Goal: Transaction & Acquisition: Purchase product/service

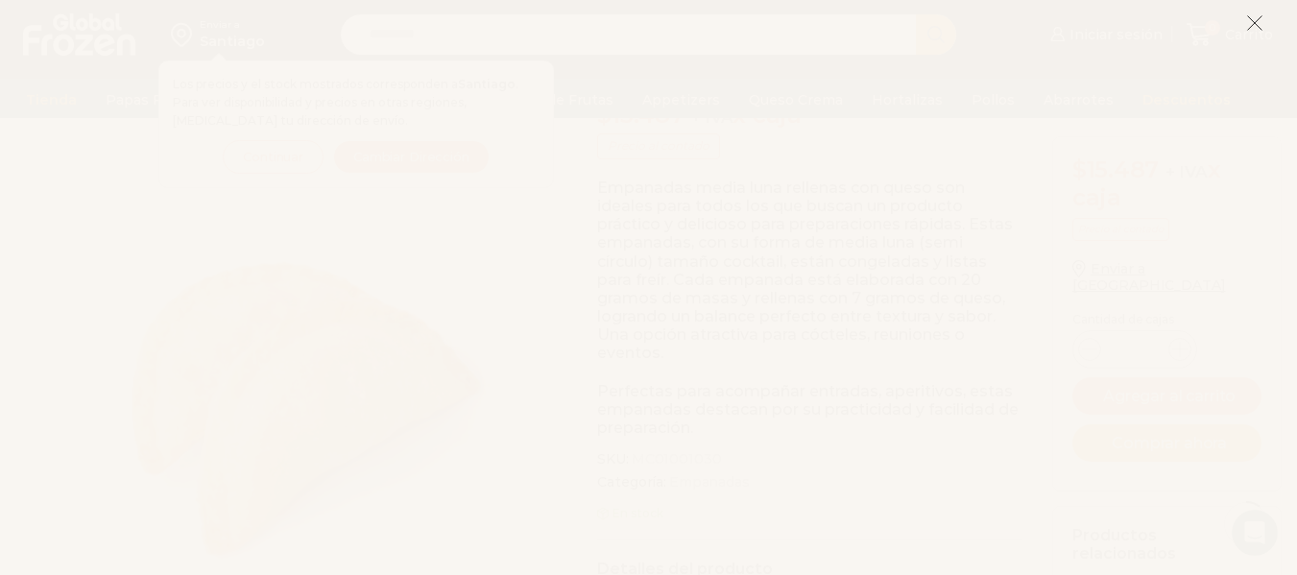
scroll to position [268, 0]
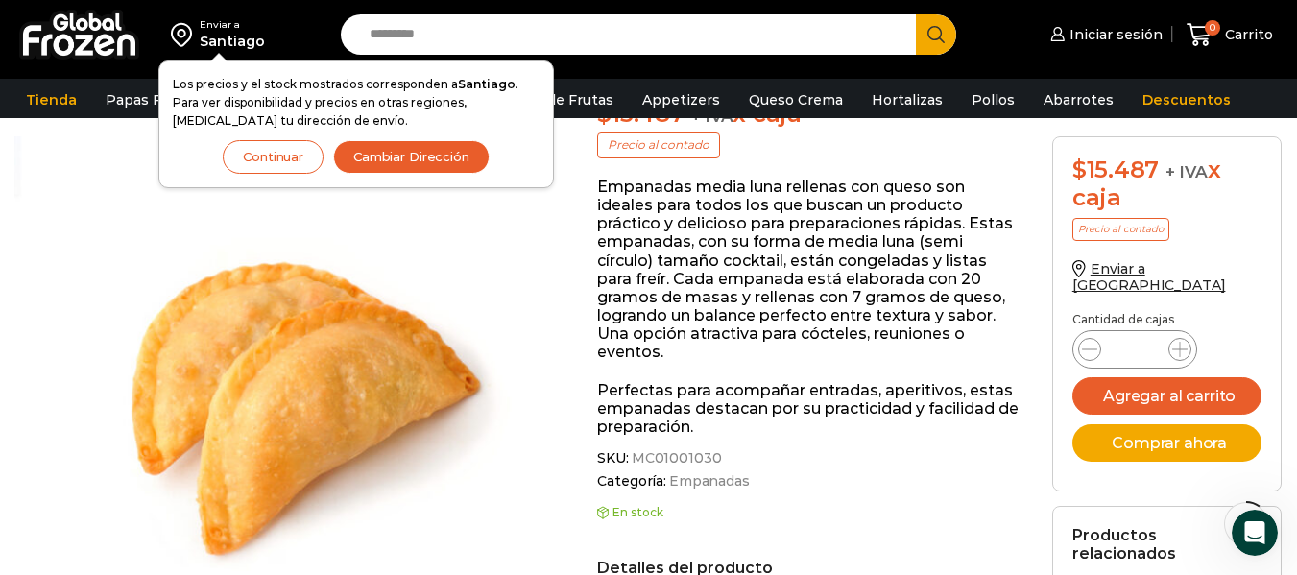
click at [288, 155] on button "Continuar" at bounding box center [273, 157] width 101 height 34
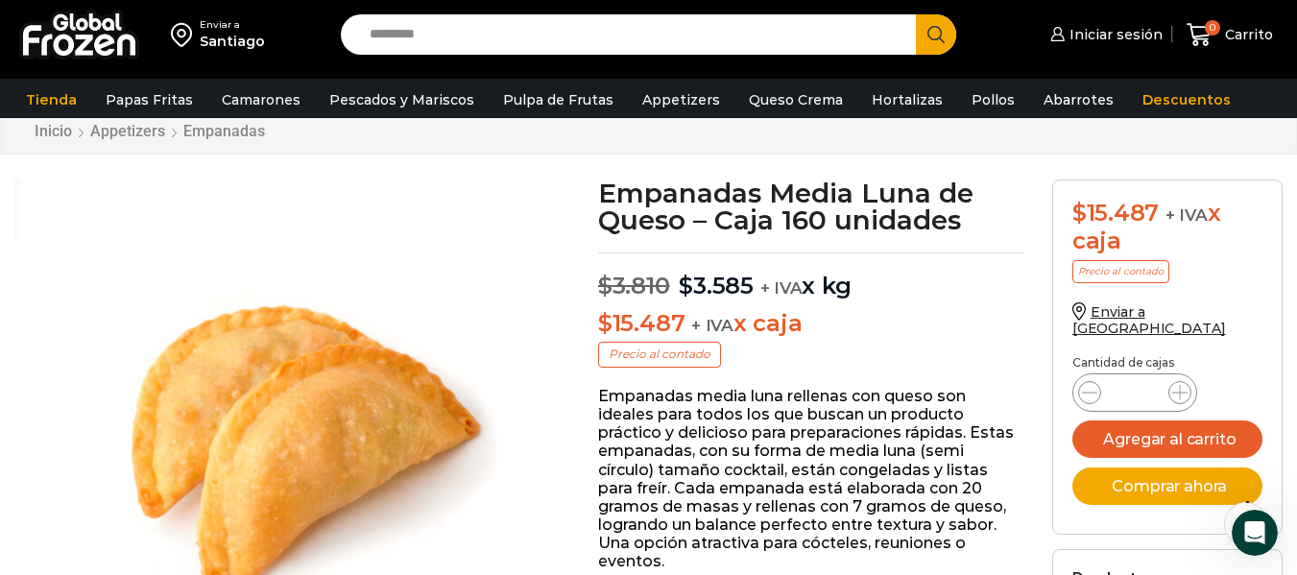
scroll to position [0, 0]
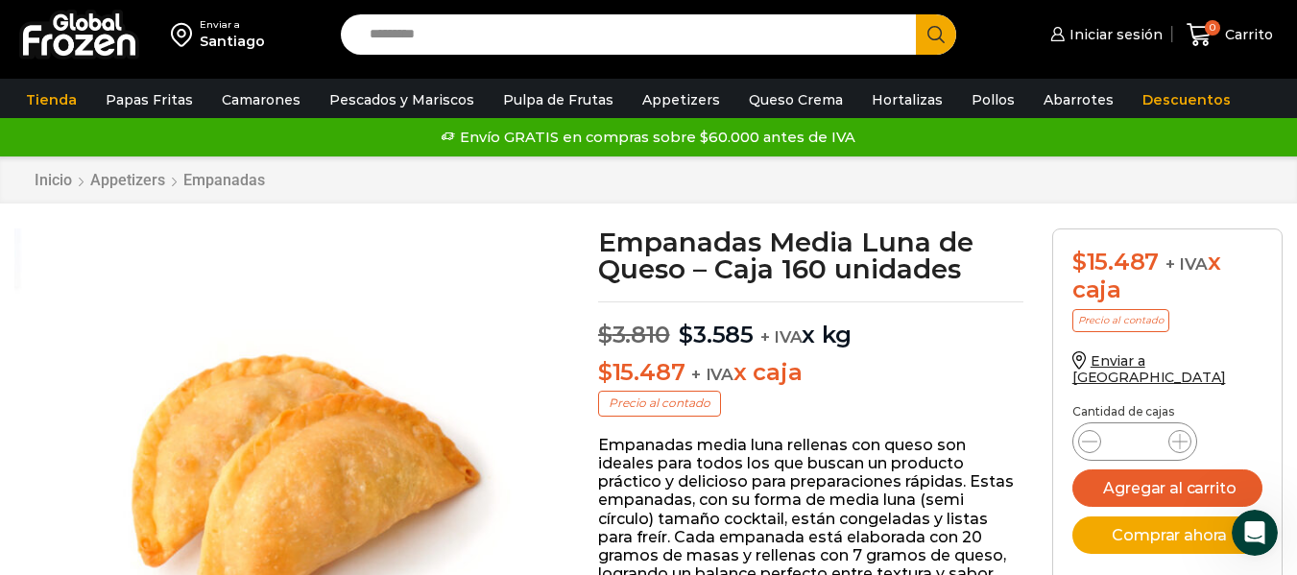
click at [439, 33] on input "Search input" at bounding box center [633, 34] width 546 height 40
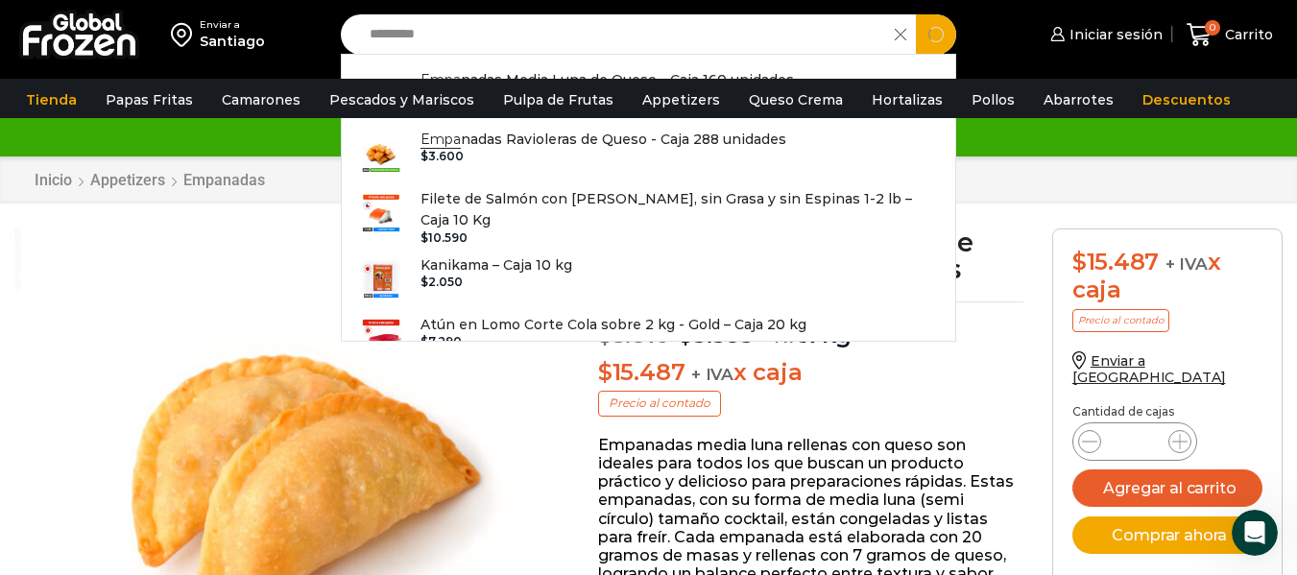
type input "*********"
click at [916, 14] on button "Search" at bounding box center [936, 34] width 40 height 40
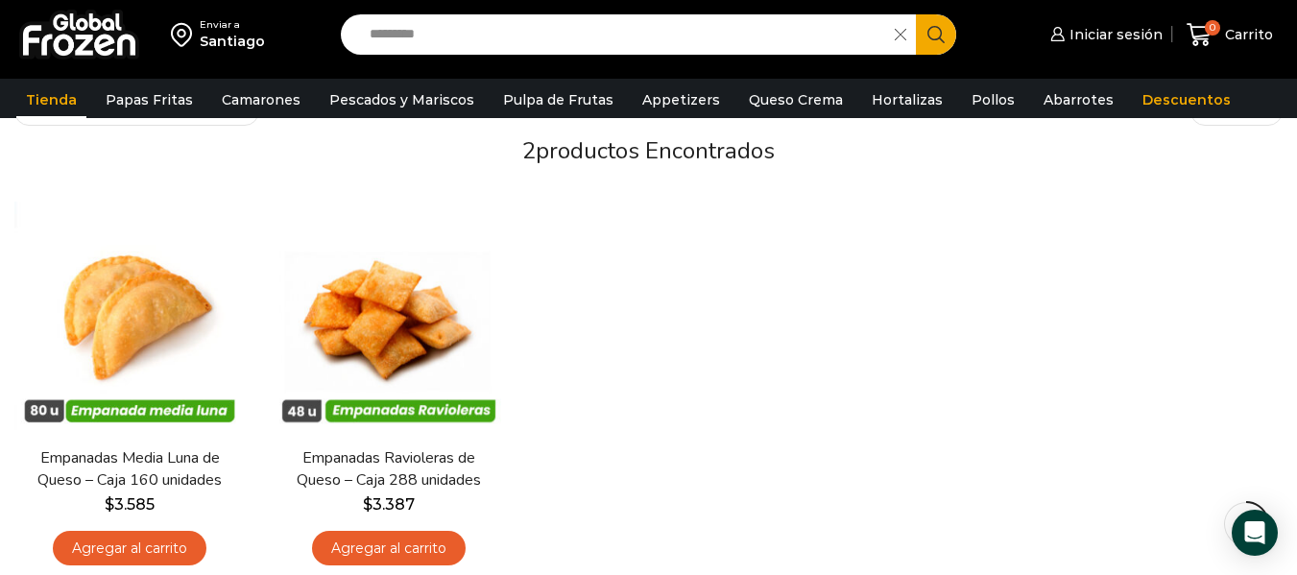
scroll to position [147, 0]
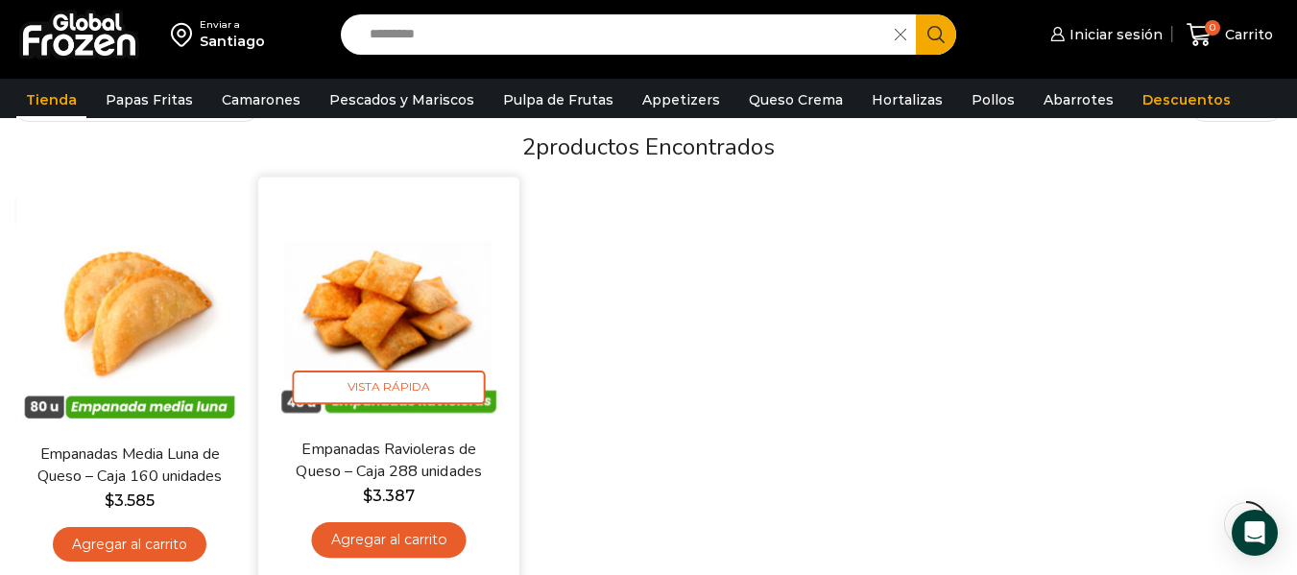
click at [392, 460] on link "Empanadas Ravioleras de Queso – Caja 288 unidades" at bounding box center [388, 461] width 209 height 45
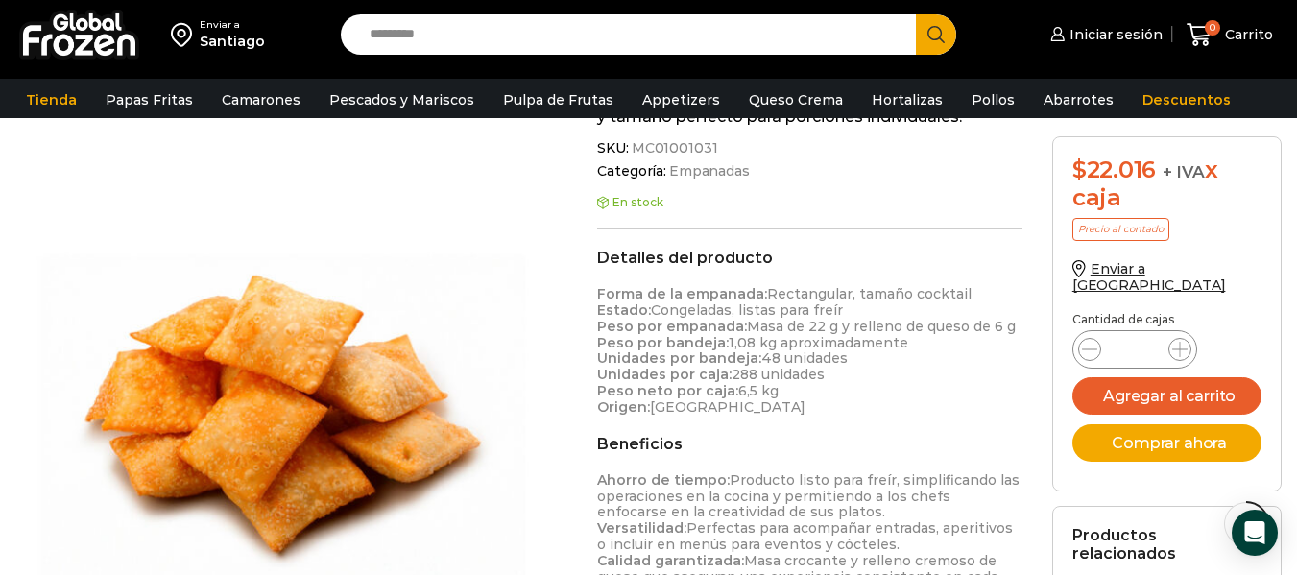
scroll to position [564, 0]
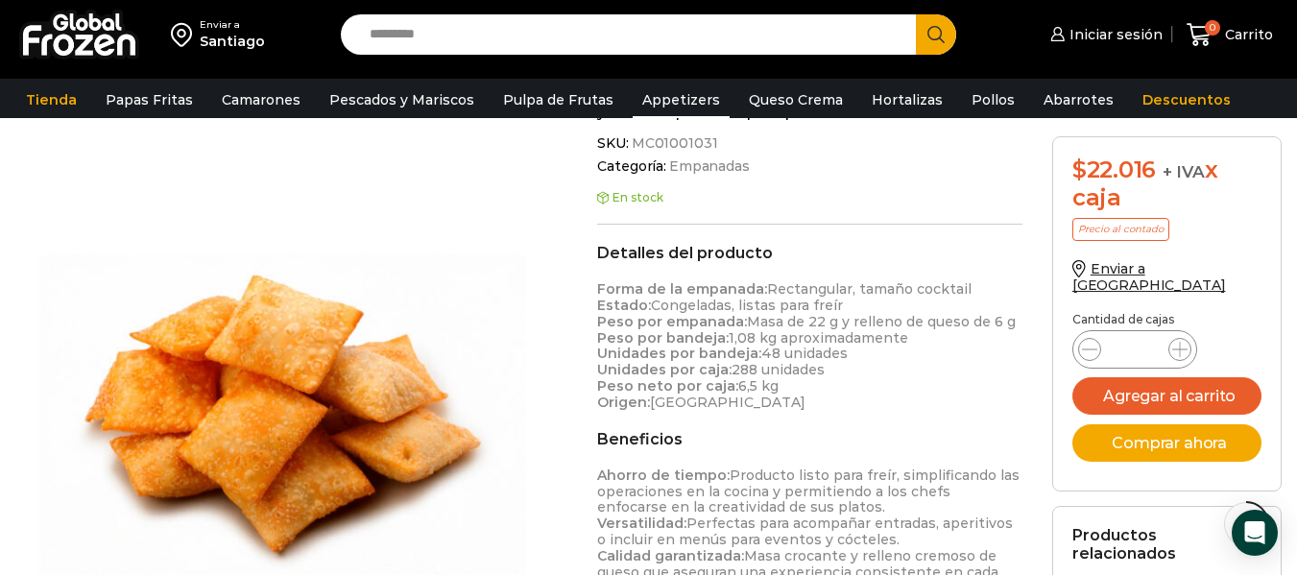
click at [672, 89] on link "Appetizers" at bounding box center [681, 100] width 97 height 36
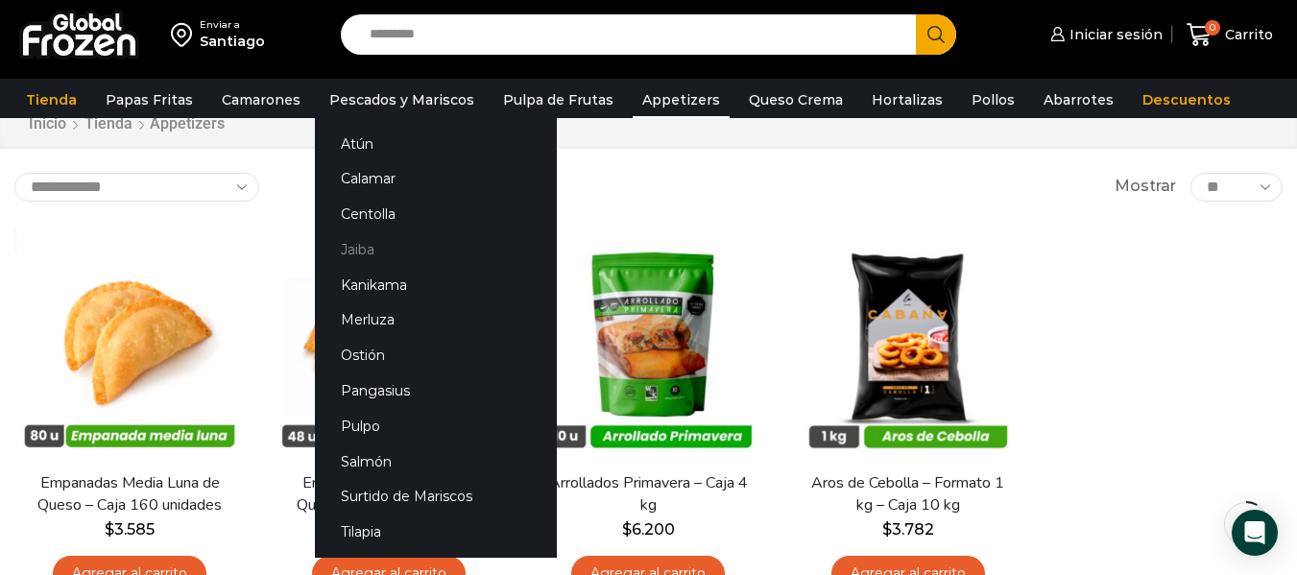
scroll to position [68, 0]
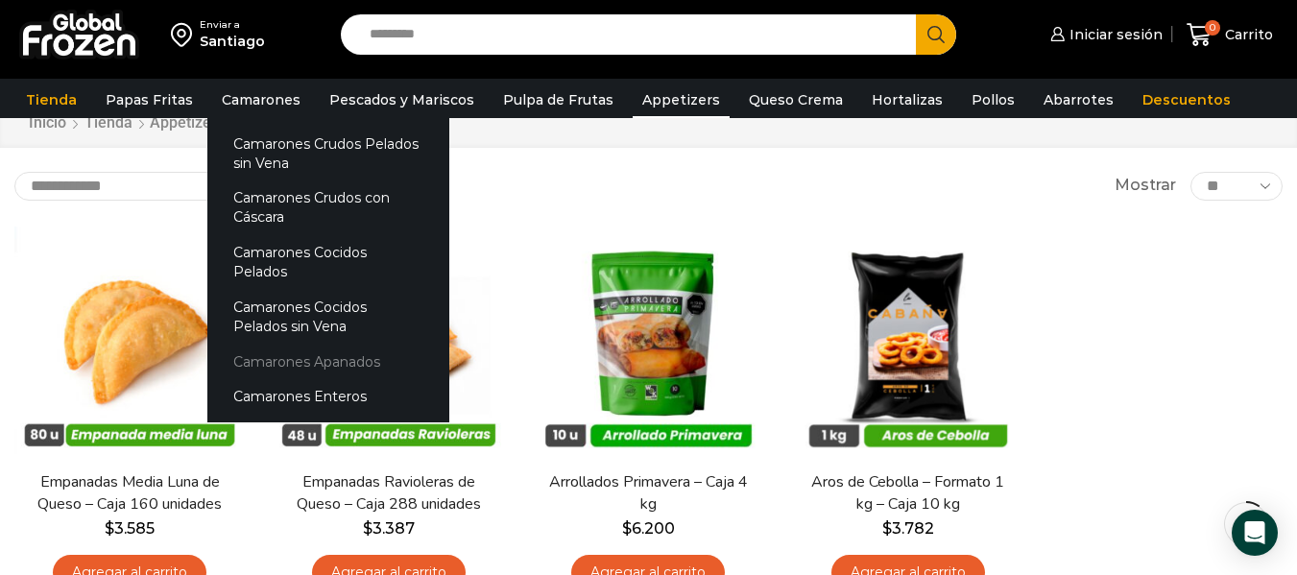
click at [330, 346] on link "Camarones Apanados" at bounding box center [328, 362] width 242 height 36
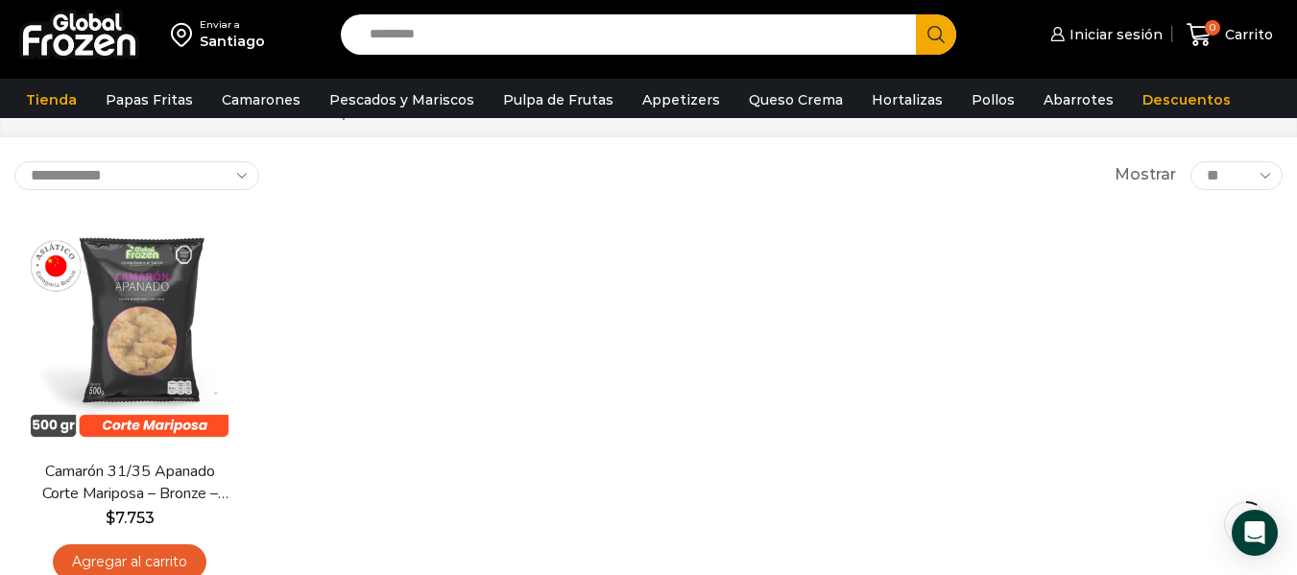
scroll to position [85, 0]
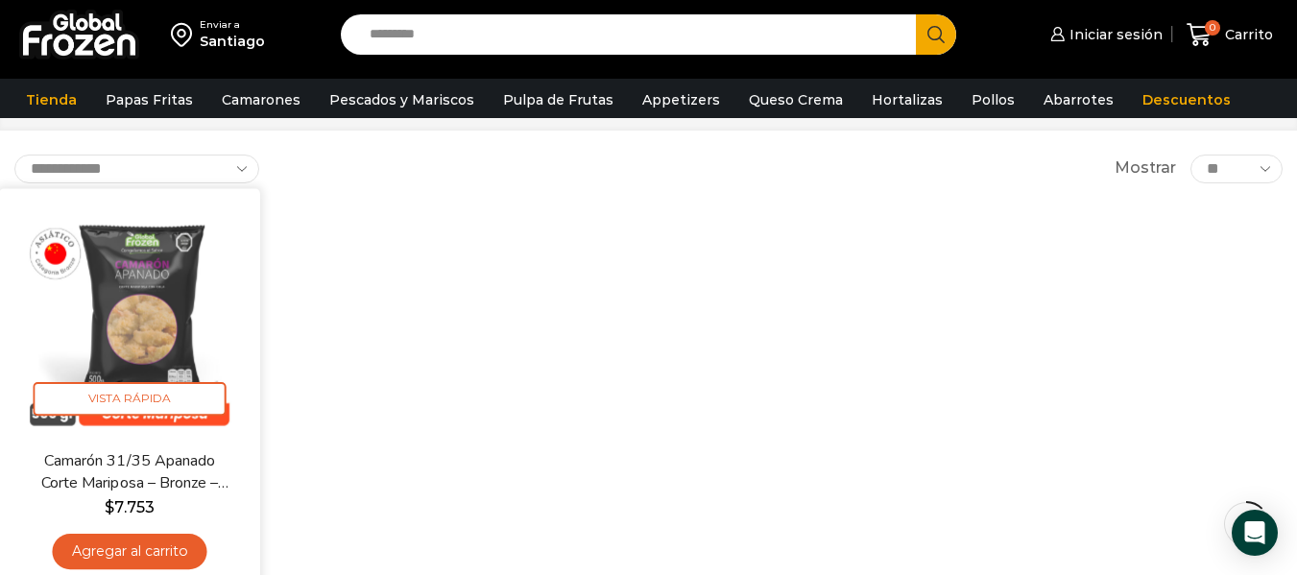
click at [141, 460] on link "Camarón 31/35 Apanado Corte Mariposa – Bronze – Caja 5 kg" at bounding box center [129, 471] width 209 height 45
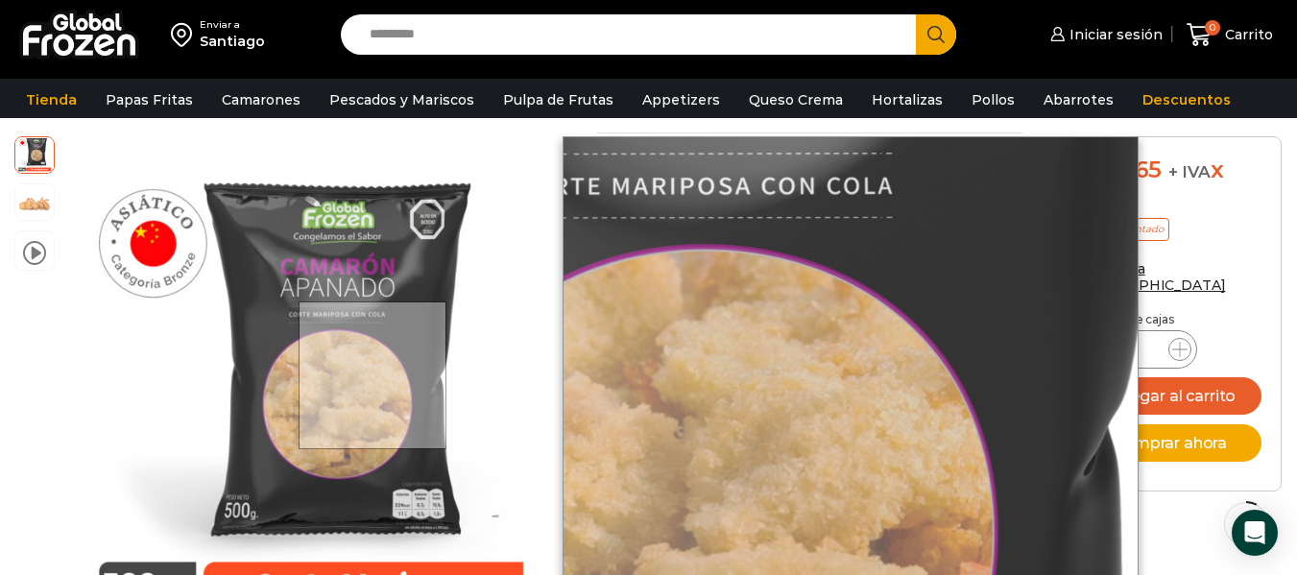
scroll to position [177, 0]
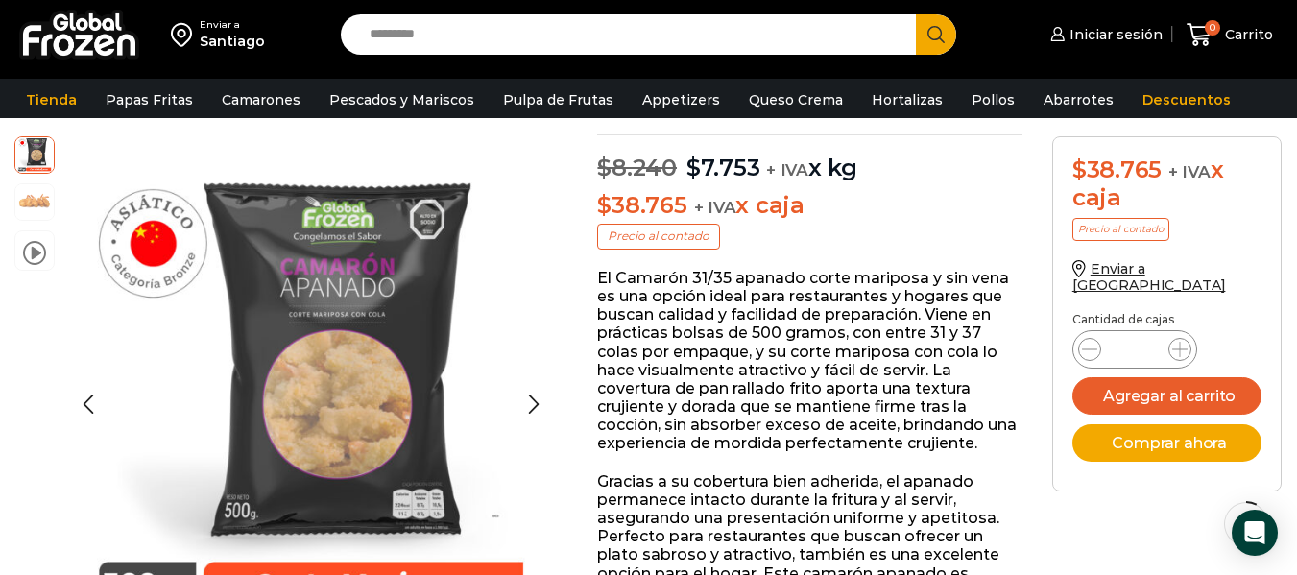
click at [24, 200] on img at bounding box center [34, 200] width 38 height 38
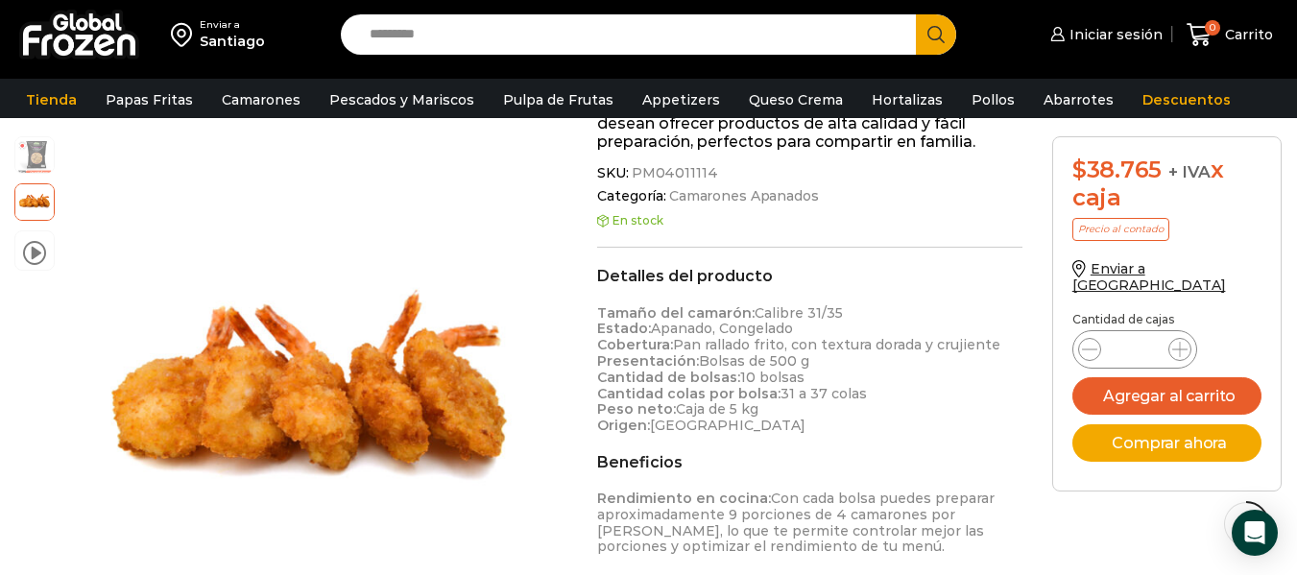
scroll to position [664, 0]
click at [98, 42] on img at bounding box center [79, 35] width 120 height 50
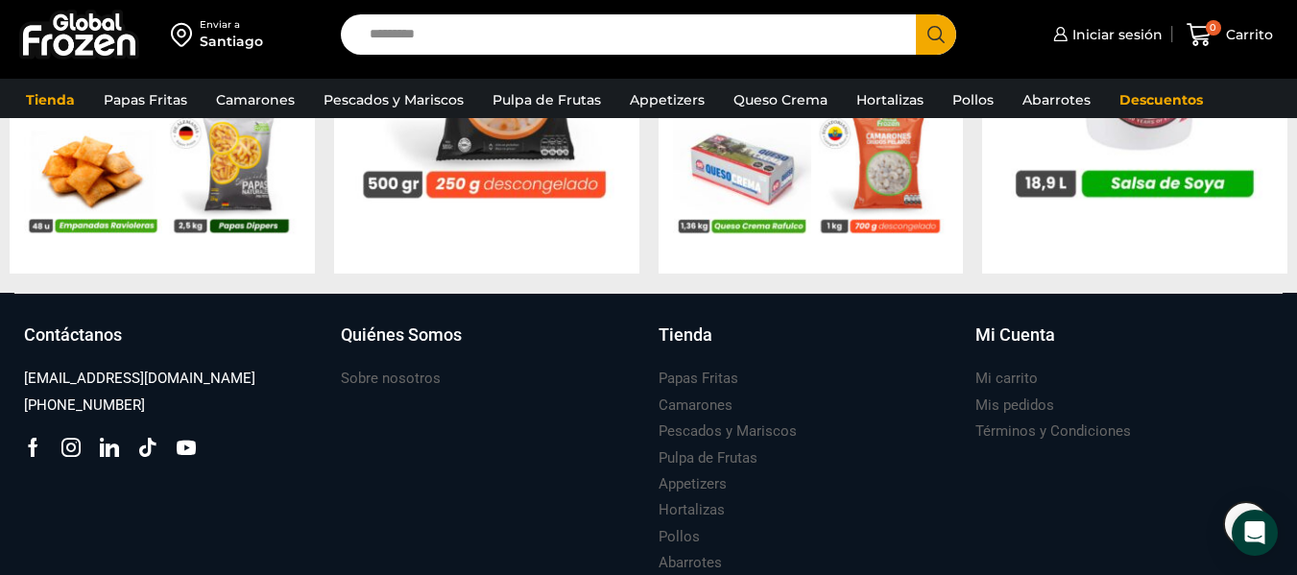
scroll to position [2189, 0]
